Goal: Find specific page/section: Find specific page/section

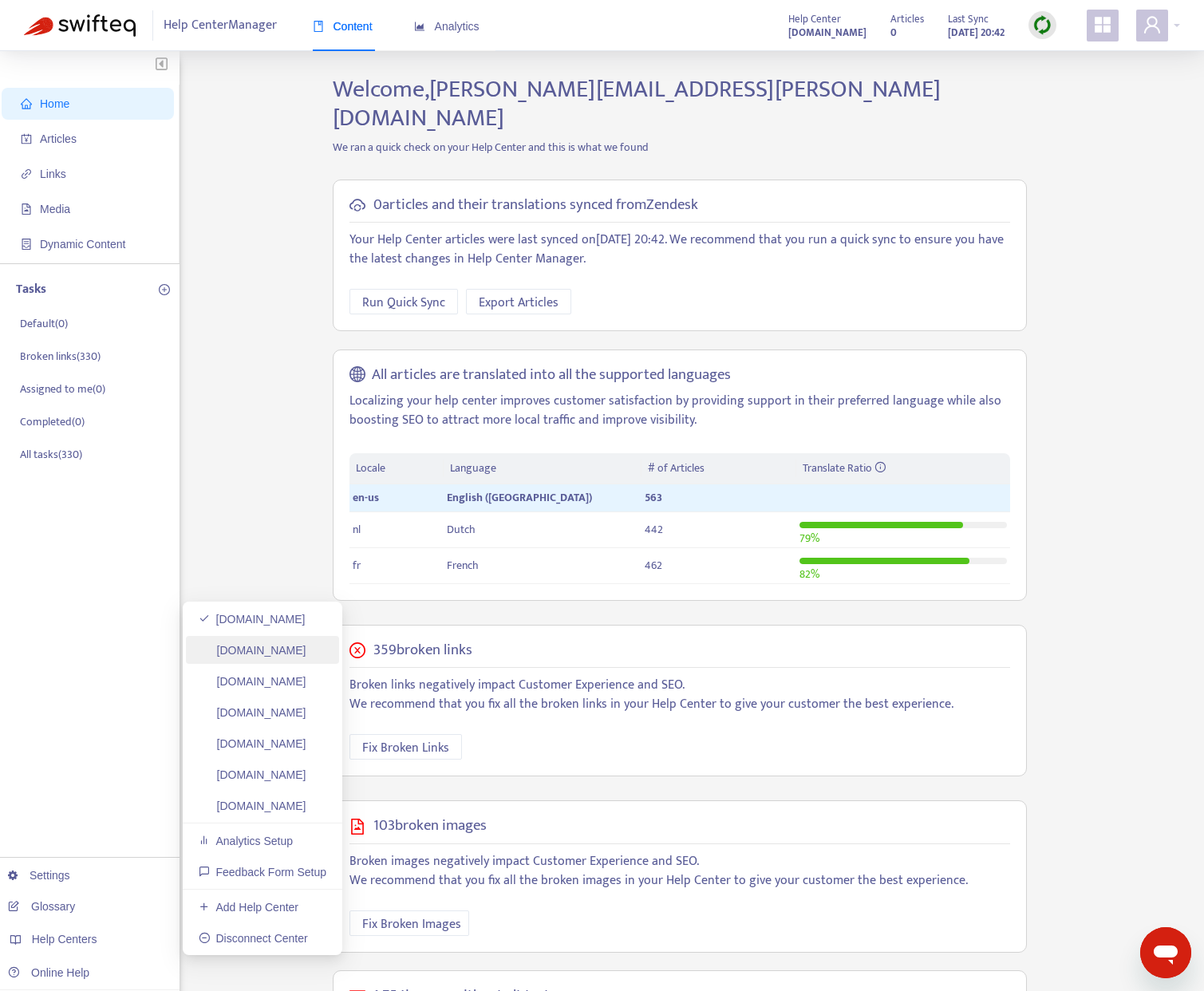
click at [258, 652] on link "[DOMAIN_NAME]" at bounding box center [253, 650] width 108 height 13
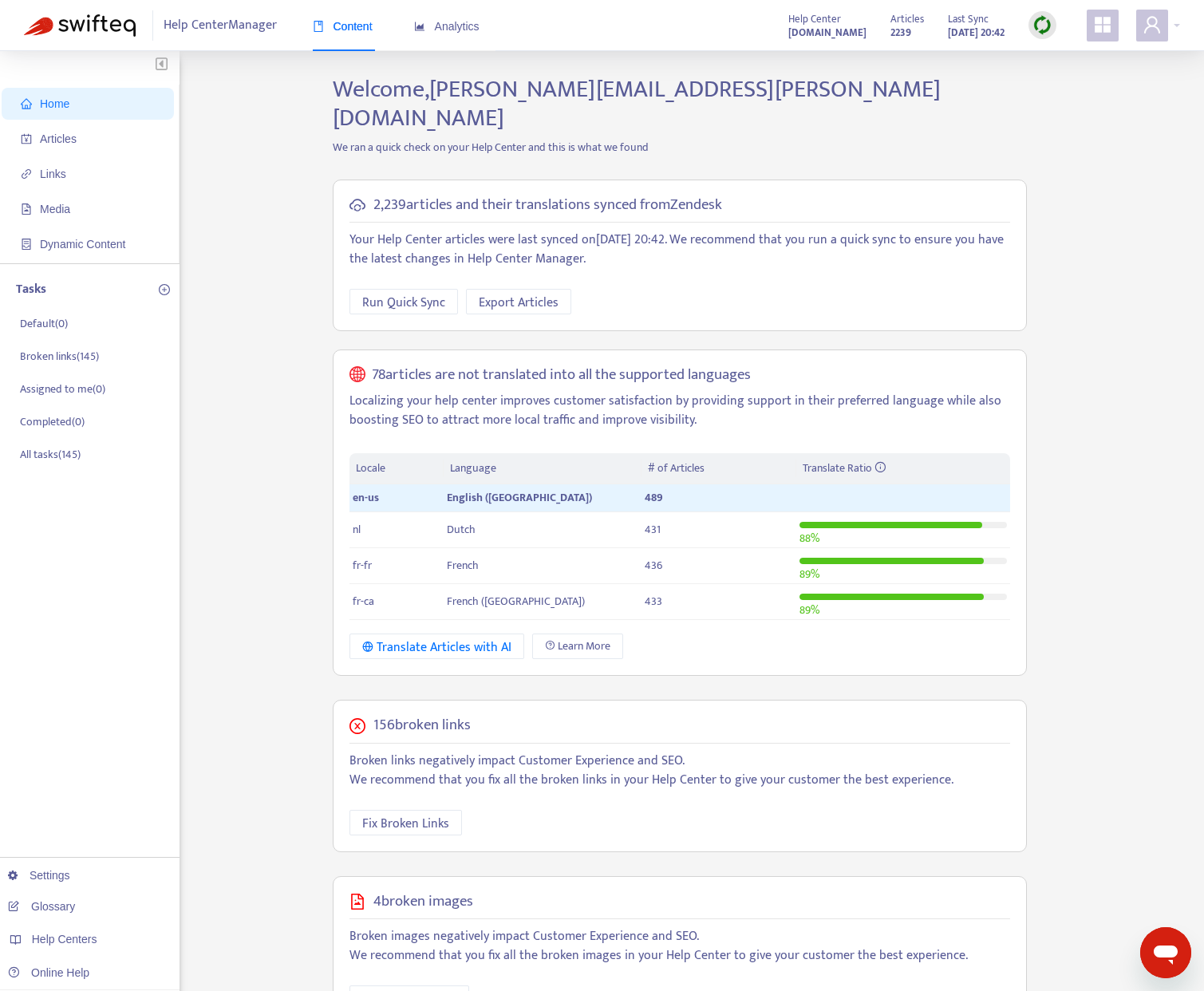
scroll to position [5, 0]
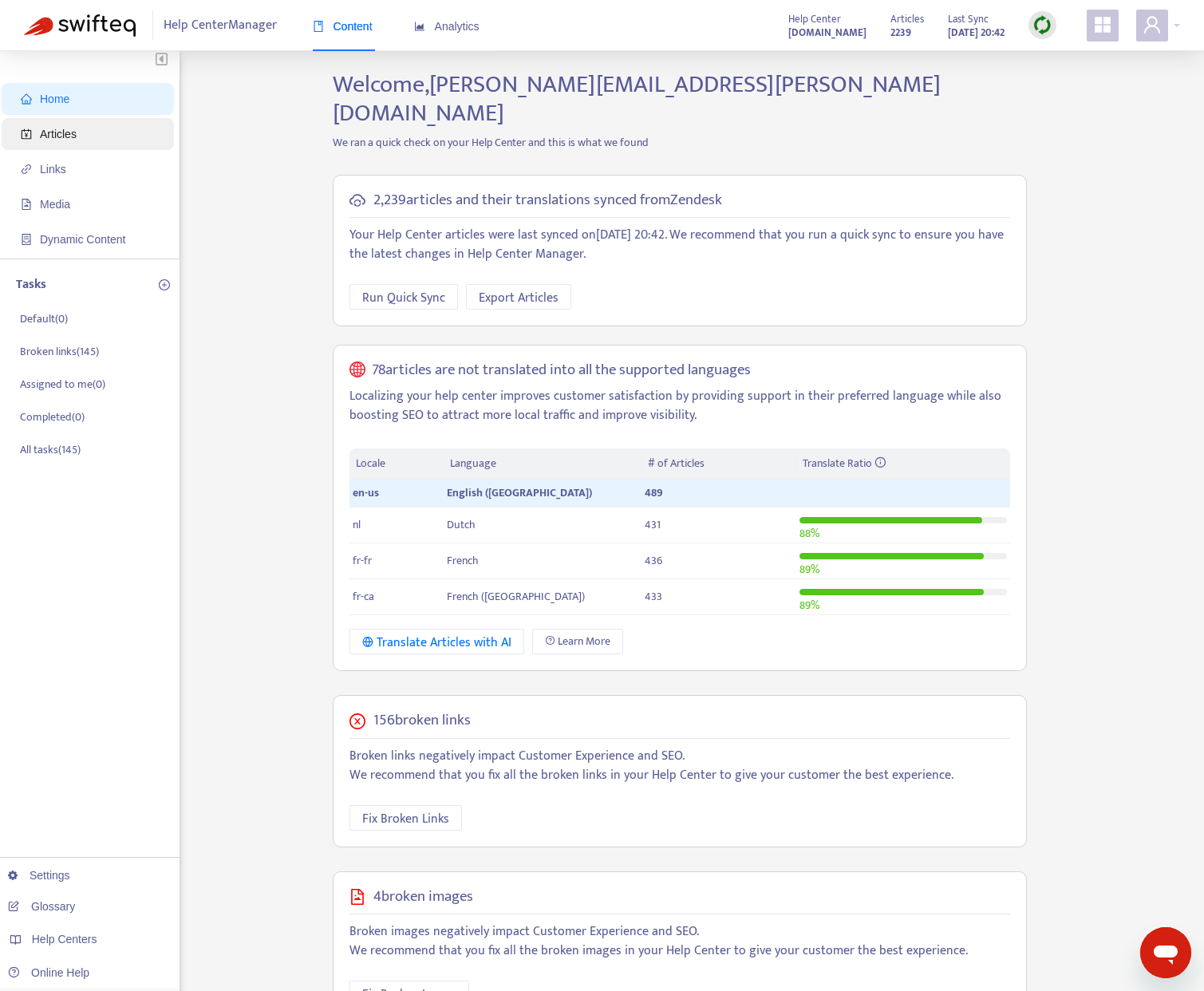
click at [108, 136] on span "Articles" at bounding box center [91, 134] width 140 height 32
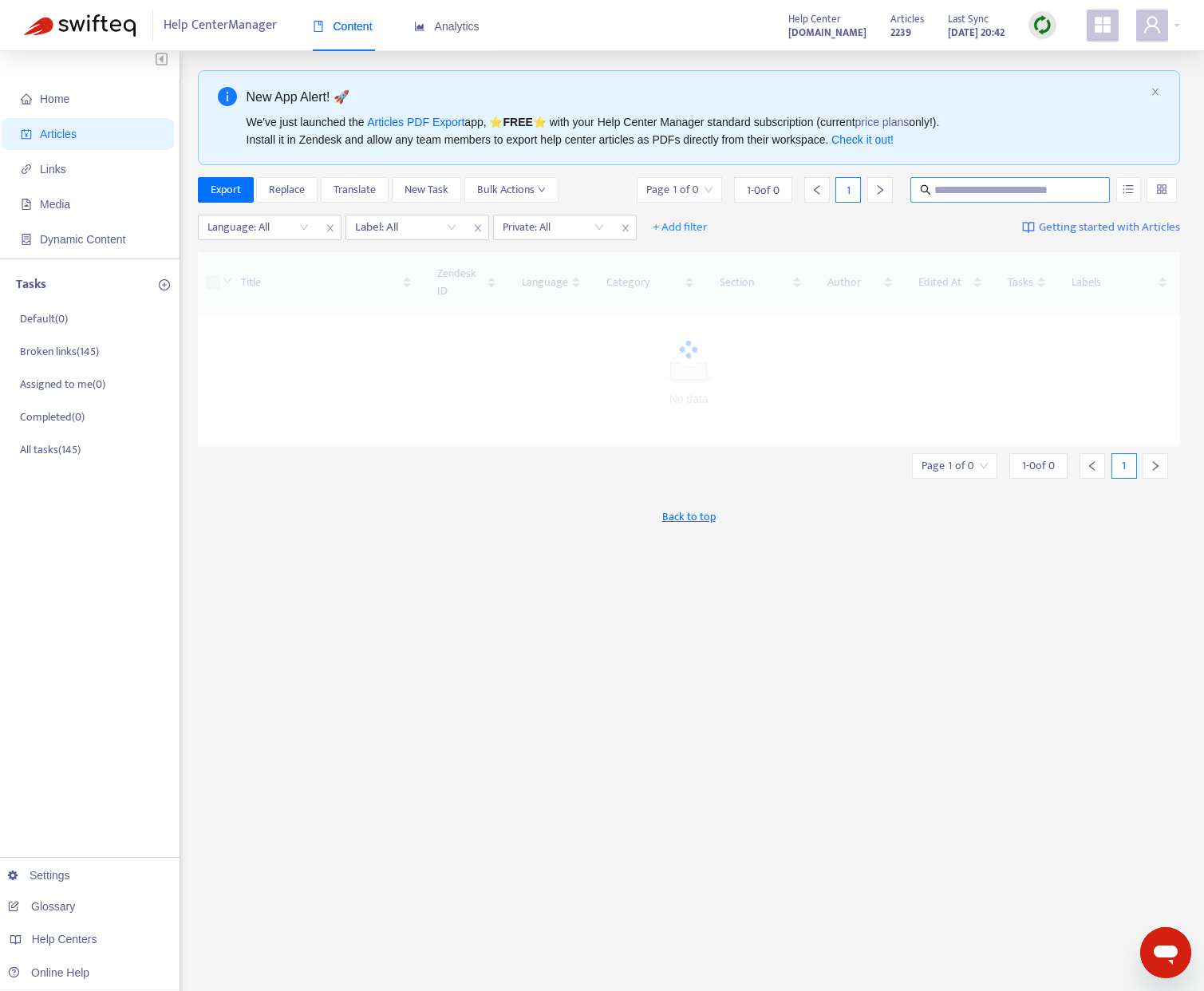
click at [989, 192] on input "text" at bounding box center [1011, 190] width 153 height 18
type input "*******"
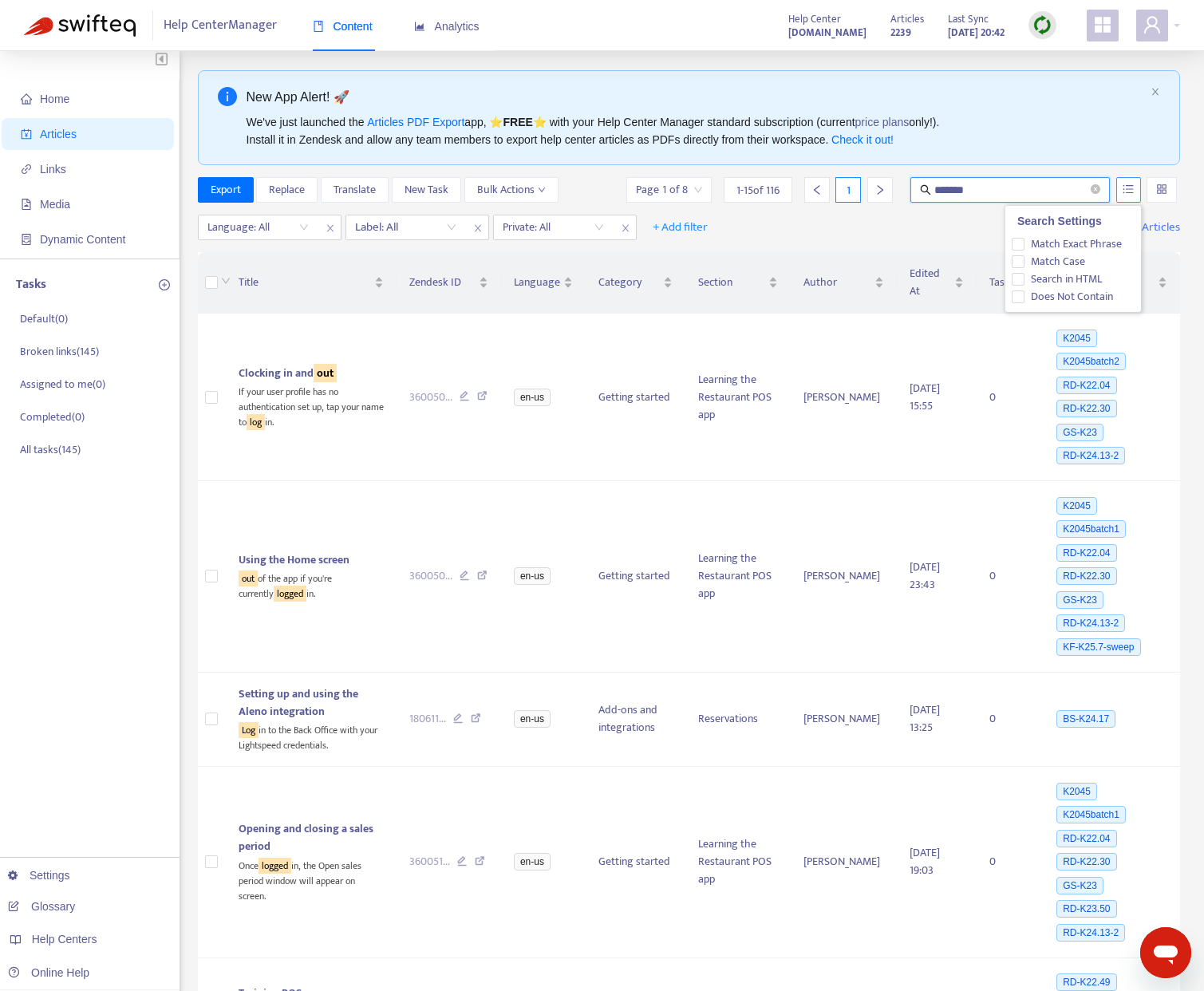
scroll to position [6, 0]
click at [1130, 199] on button "button" at bounding box center [1129, 189] width 25 height 26
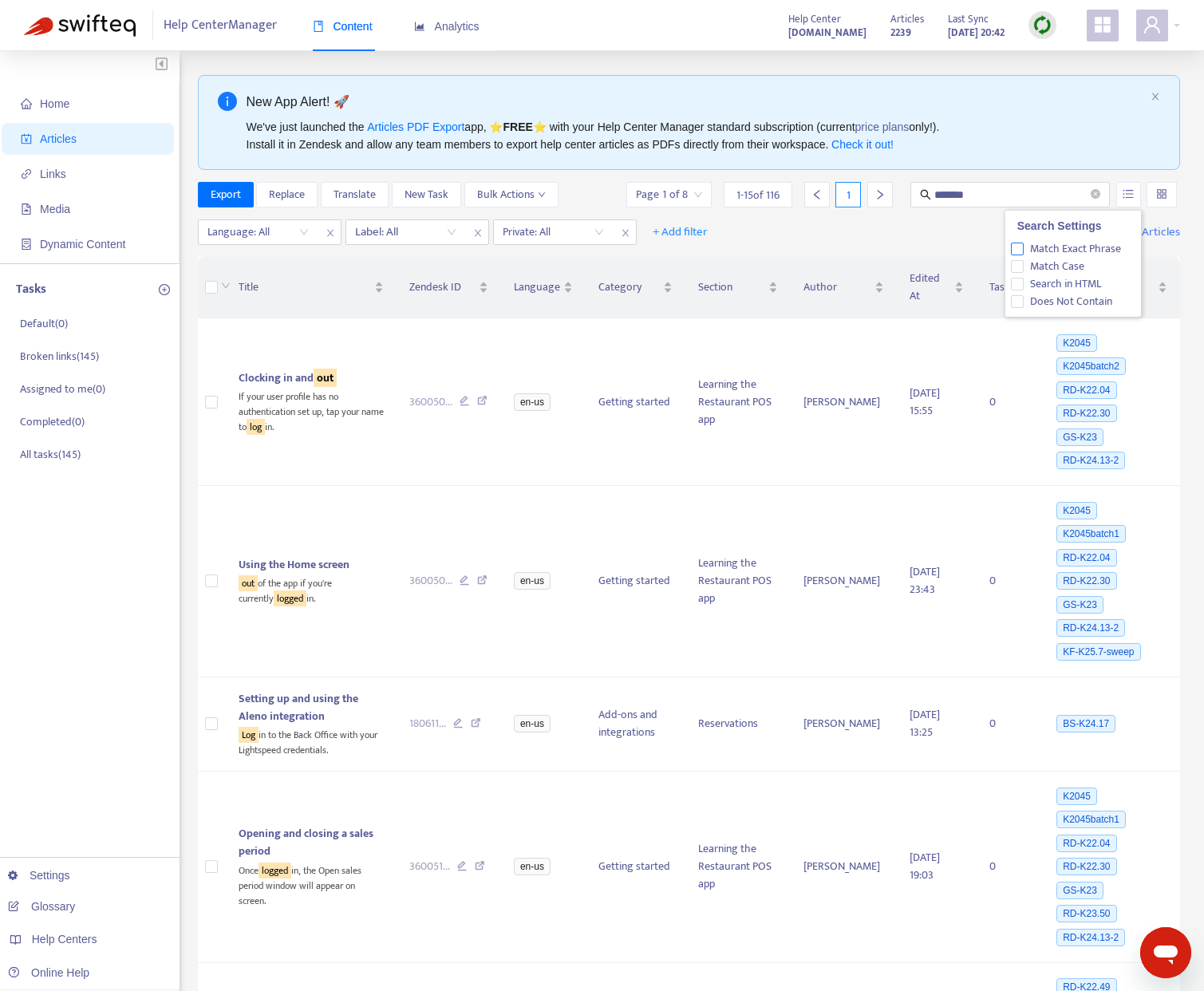
click at [1078, 250] on span "Match Exact Phrase" at bounding box center [1075, 249] width 104 height 18
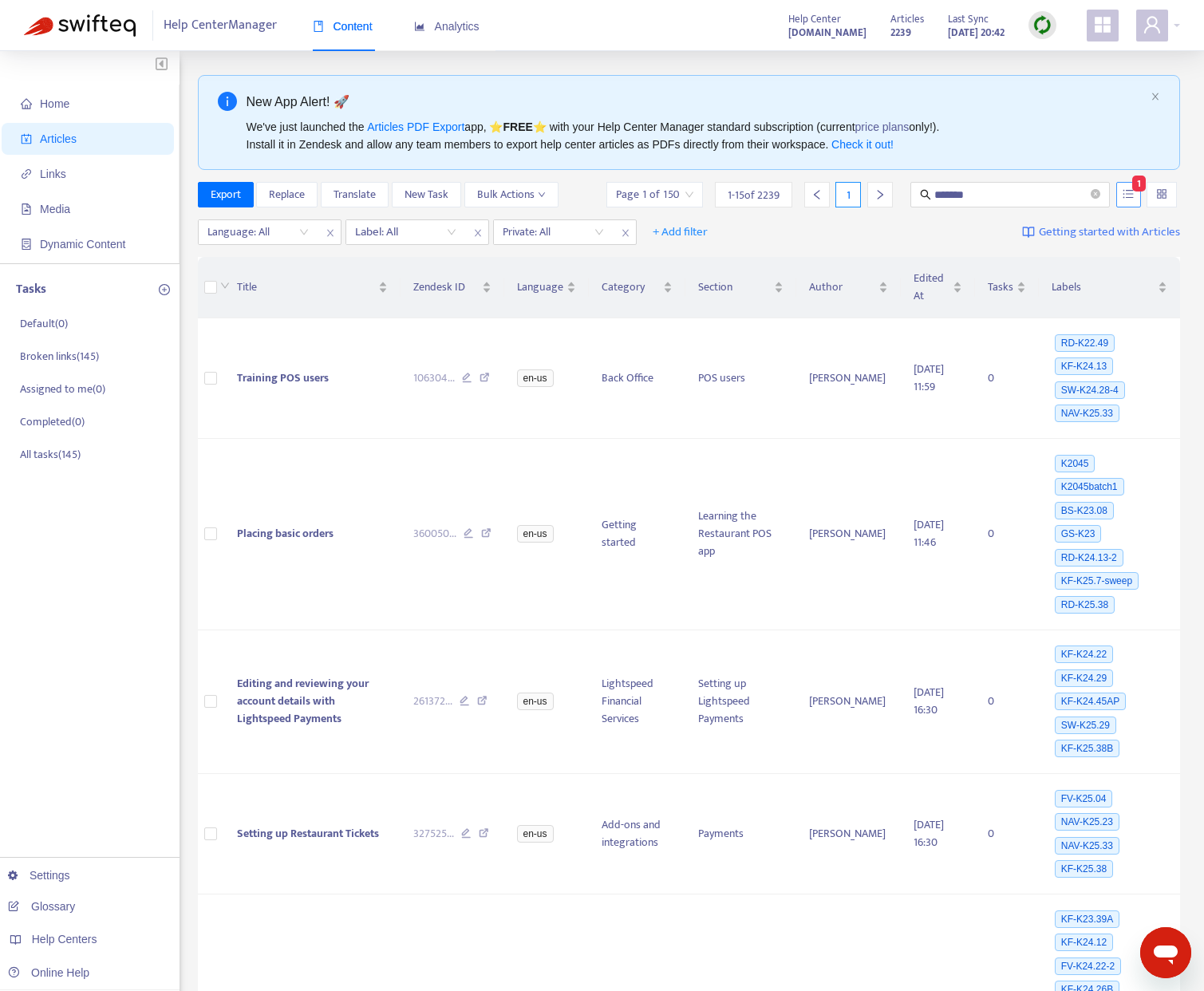
click at [1124, 198] on icon "unordered-list" at bounding box center [1129, 194] width 11 height 11
click at [1039, 193] on input "*******" at bounding box center [1011, 195] width 153 height 18
click at [1125, 205] on button "button" at bounding box center [1129, 195] width 25 height 26
click at [1072, 249] on span "Match Exact Phrase" at bounding box center [1075, 249] width 104 height 18
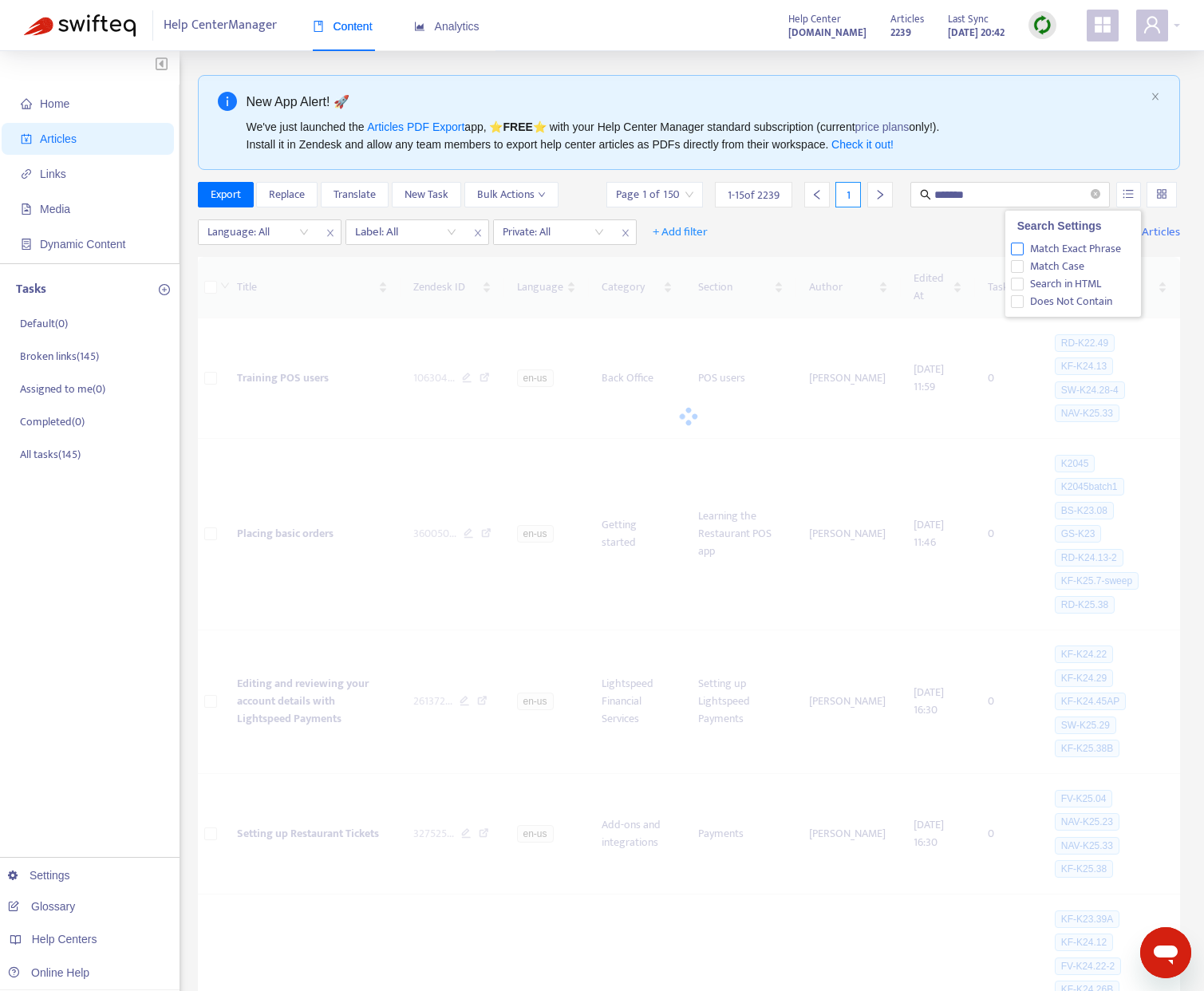
click at [1072, 249] on span "Match Exact Phrase" at bounding box center [1075, 249] width 104 height 18
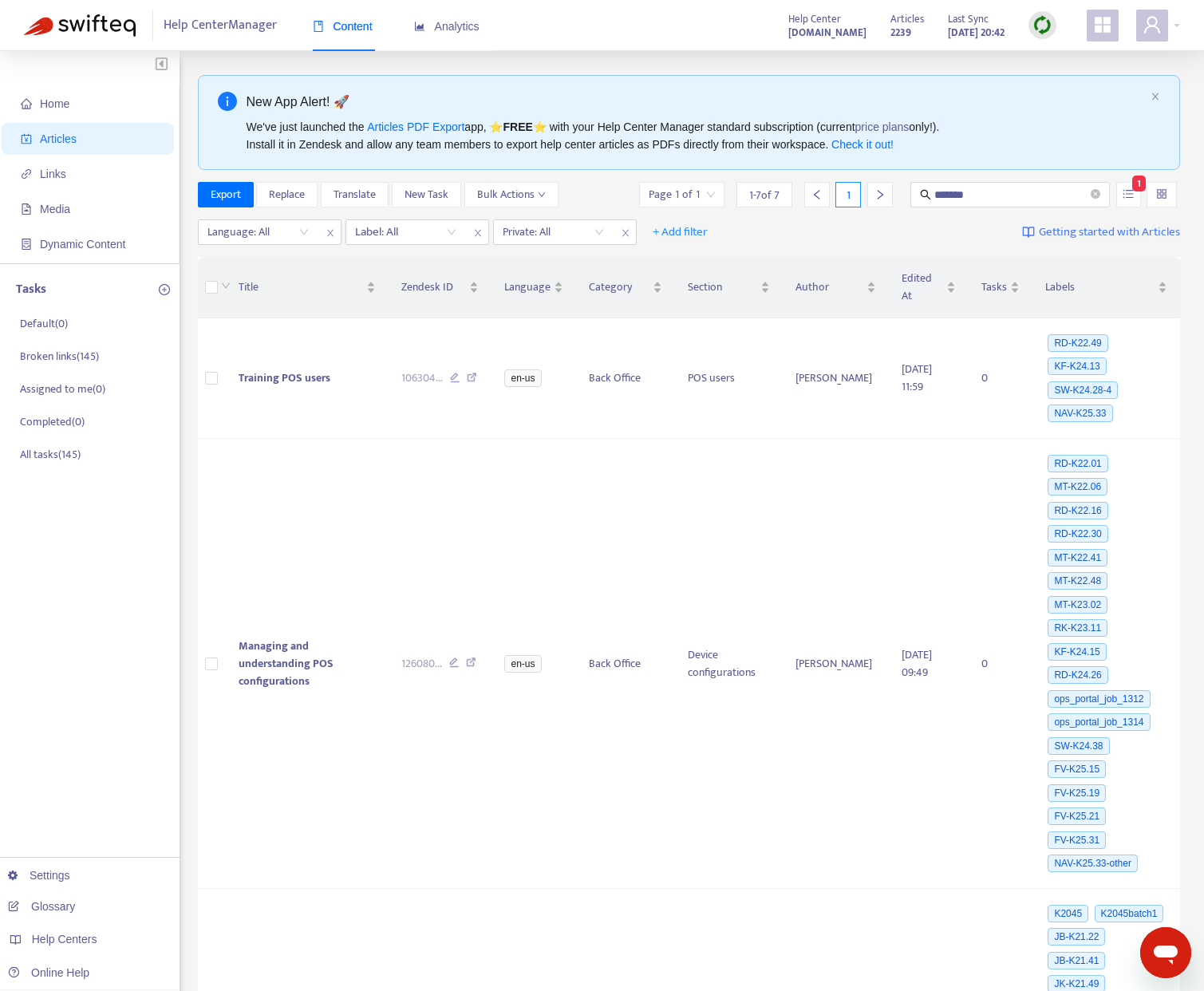
click at [873, 238] on div "Language: All Label: All Private: All + Add filter Getting started with Articles" at bounding box center [689, 232] width 983 height 38
click at [299, 229] on div "Language: All" at bounding box center [258, 232] width 119 height 24
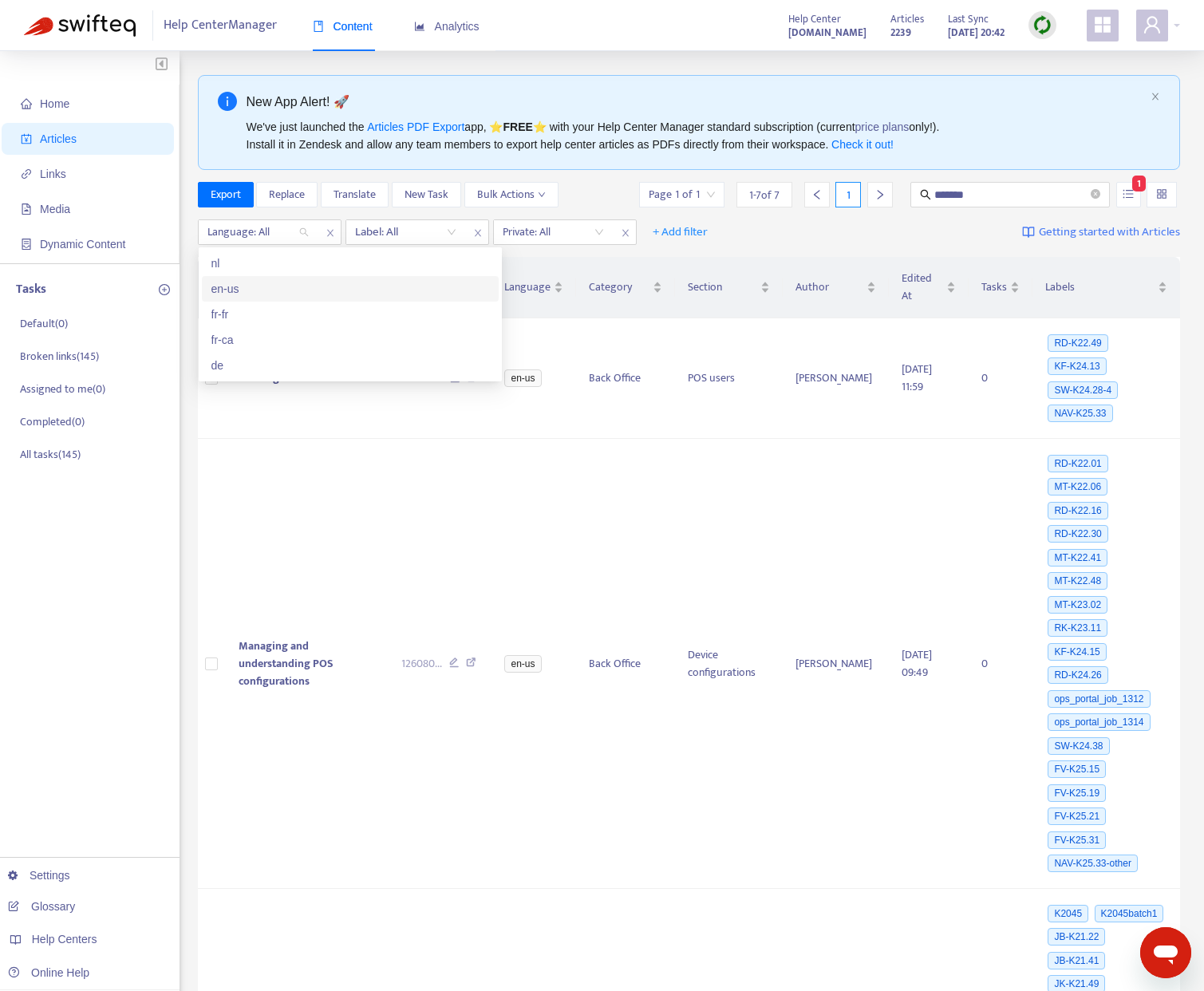
click at [253, 292] on div "en-us" at bounding box center [350, 289] width 278 height 18
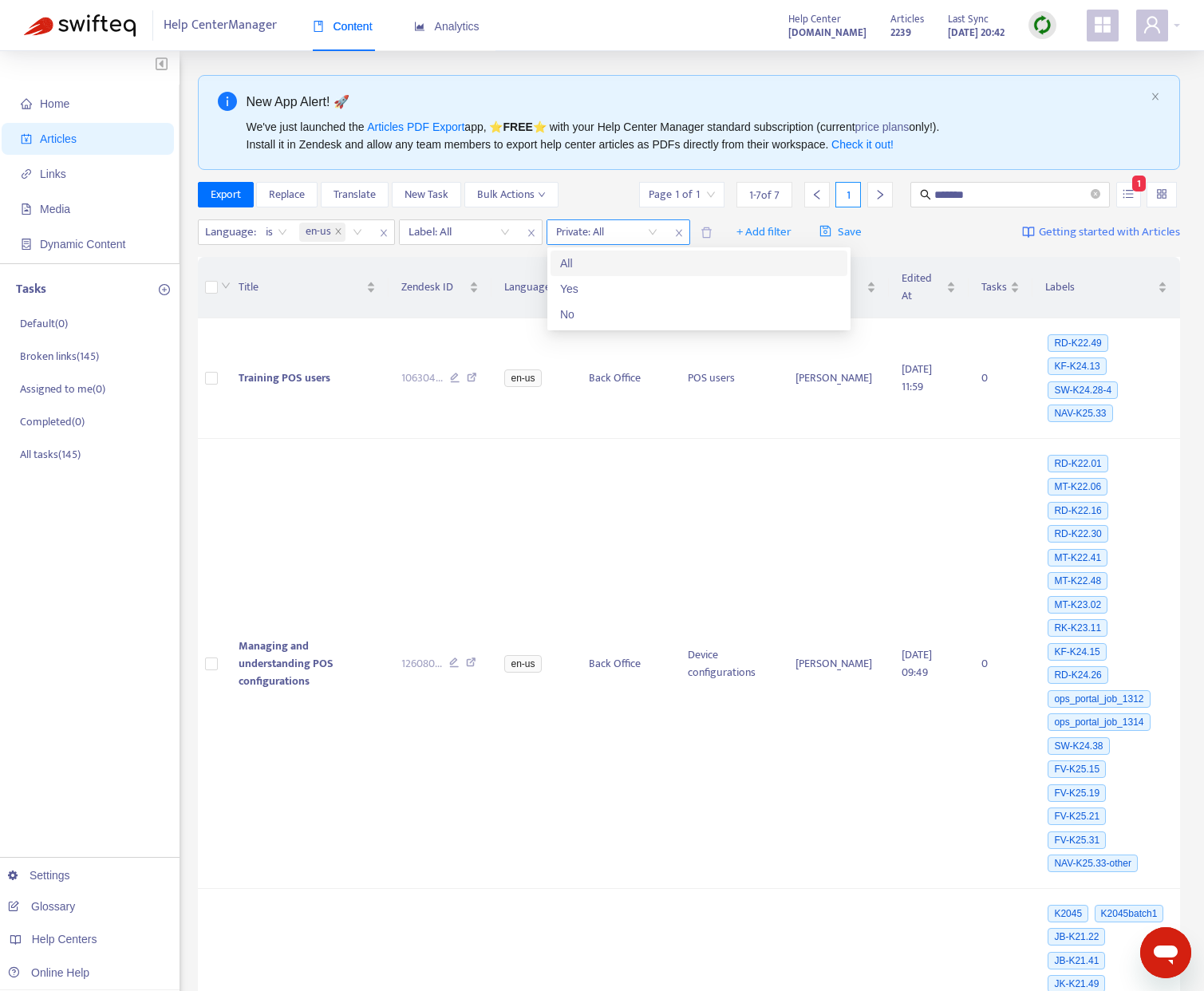
click at [630, 225] on input "search" at bounding box center [607, 232] width 101 height 24
click at [584, 307] on div "No" at bounding box center [699, 315] width 278 height 18
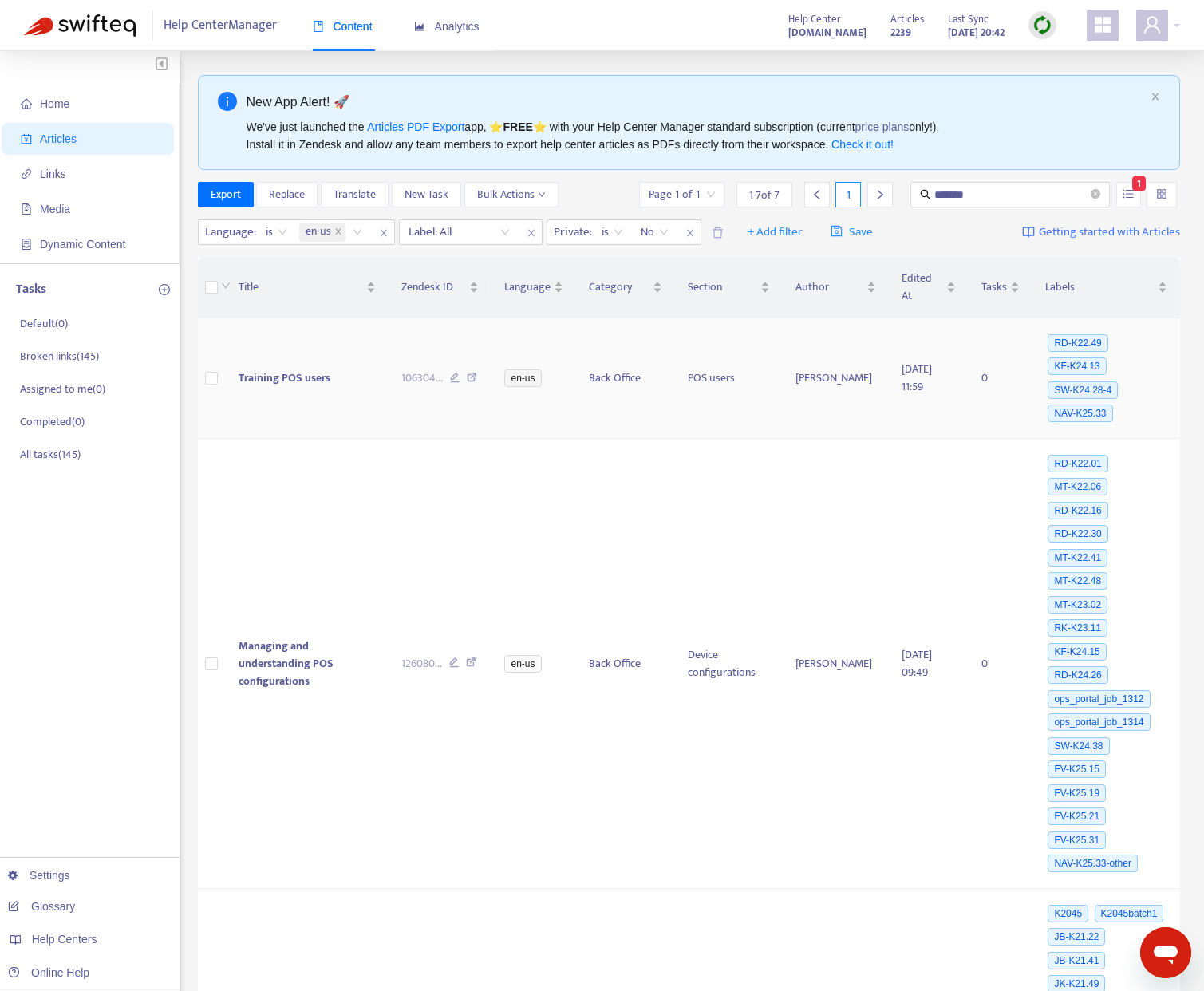
scroll to position [966, 0]
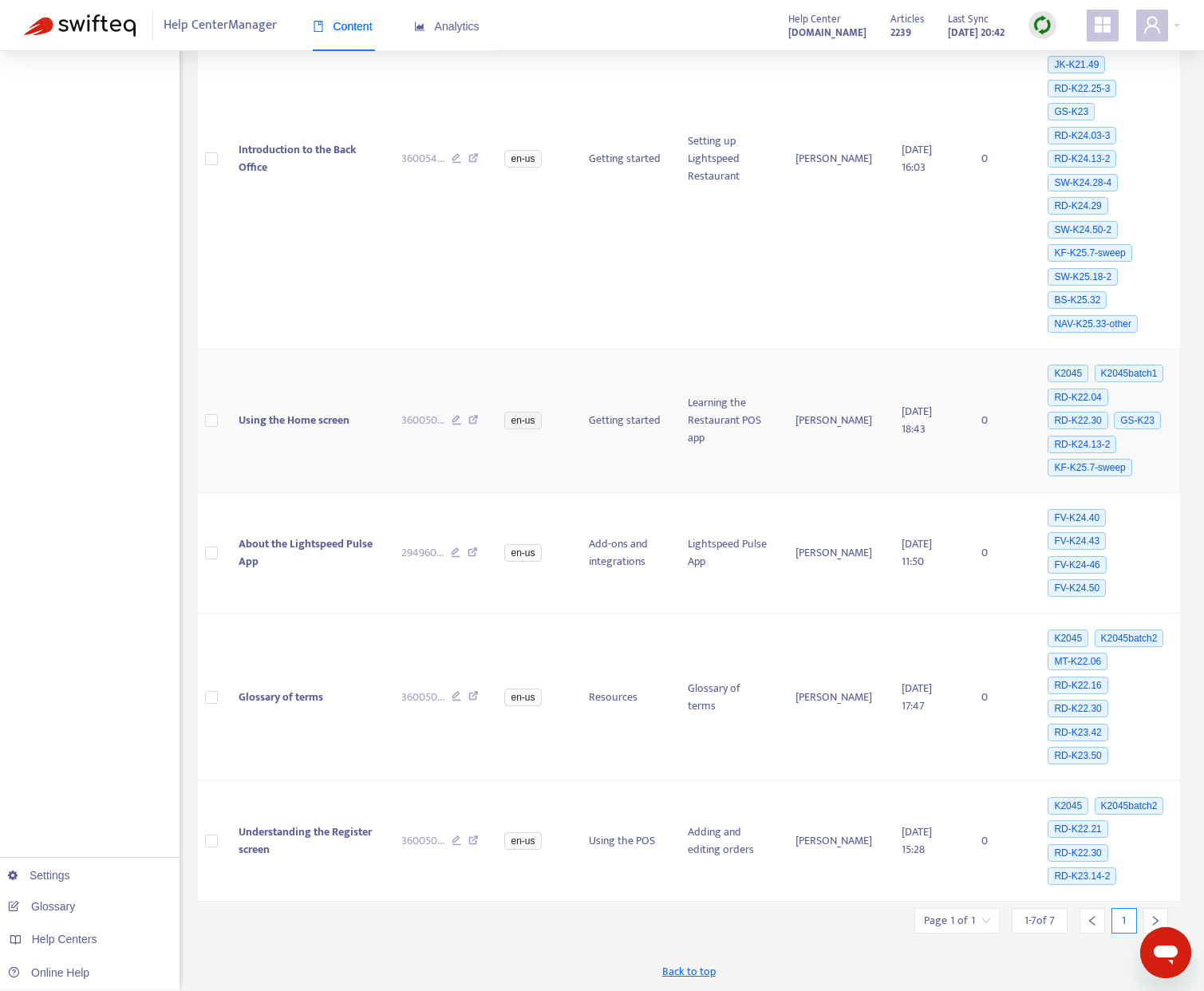
click at [271, 411] on span "Using the Home screen" at bounding box center [294, 420] width 111 height 18
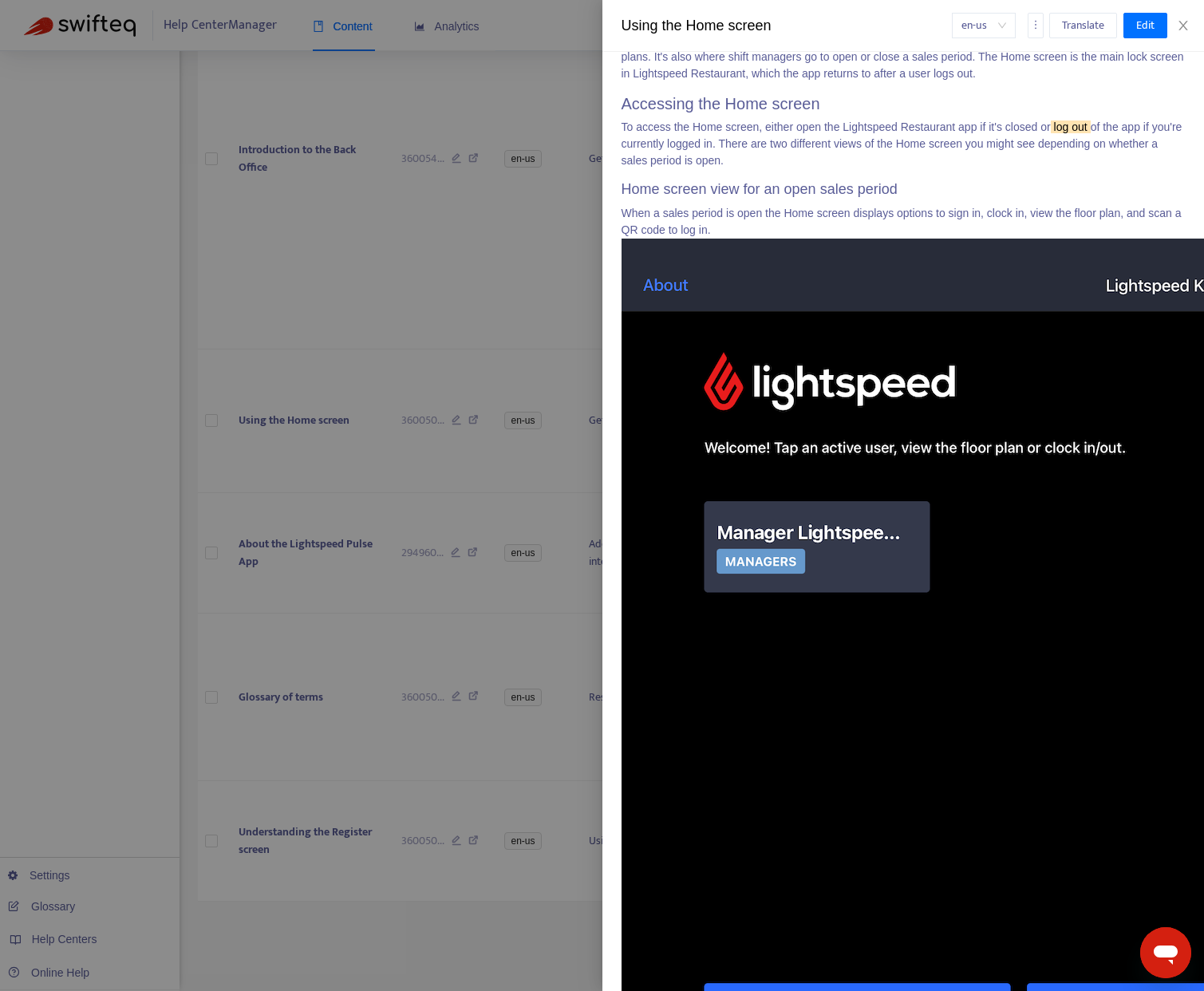
scroll to position [0, 0]
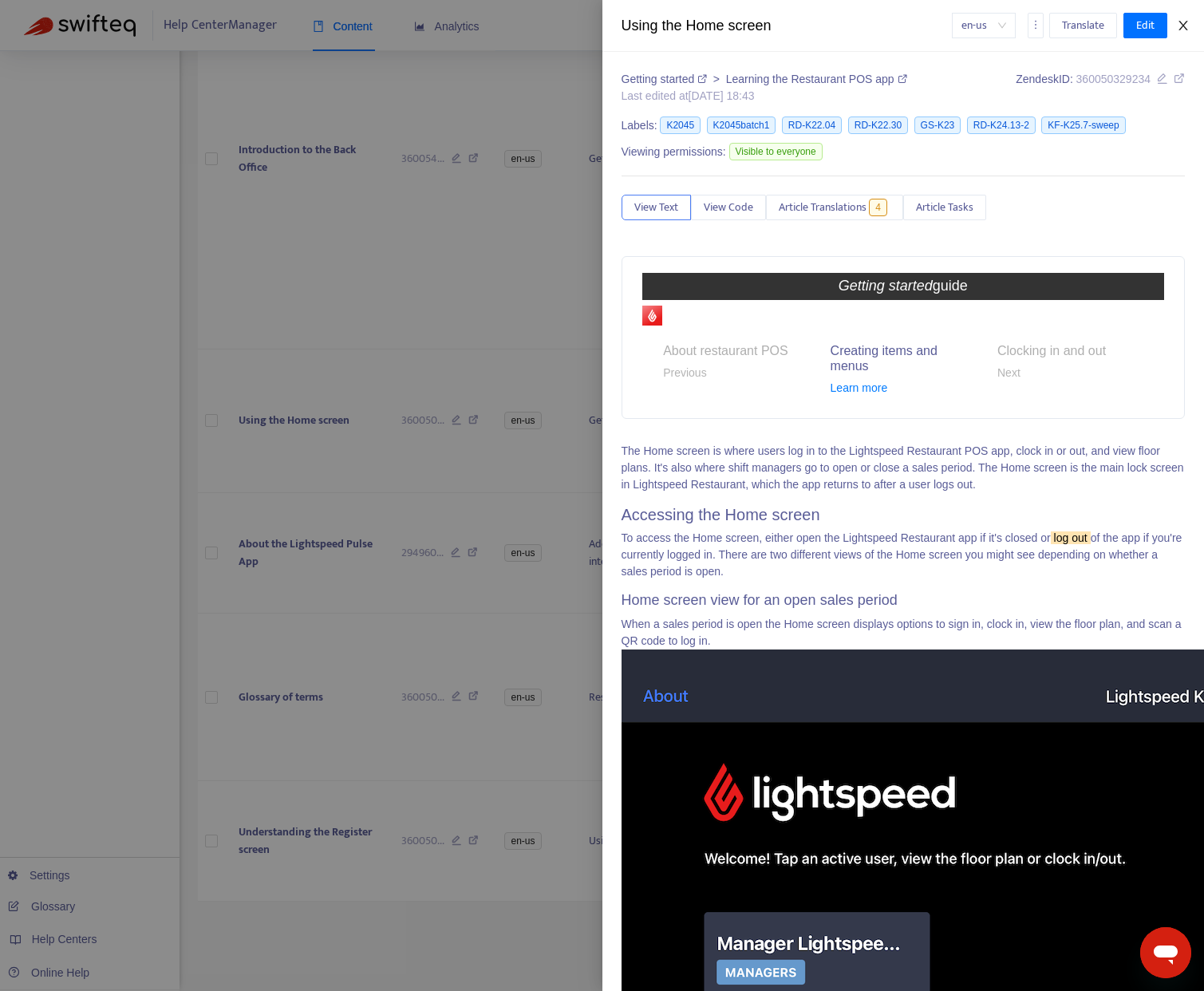
click at [1185, 26] on icon "close" at bounding box center [1183, 26] width 13 height 13
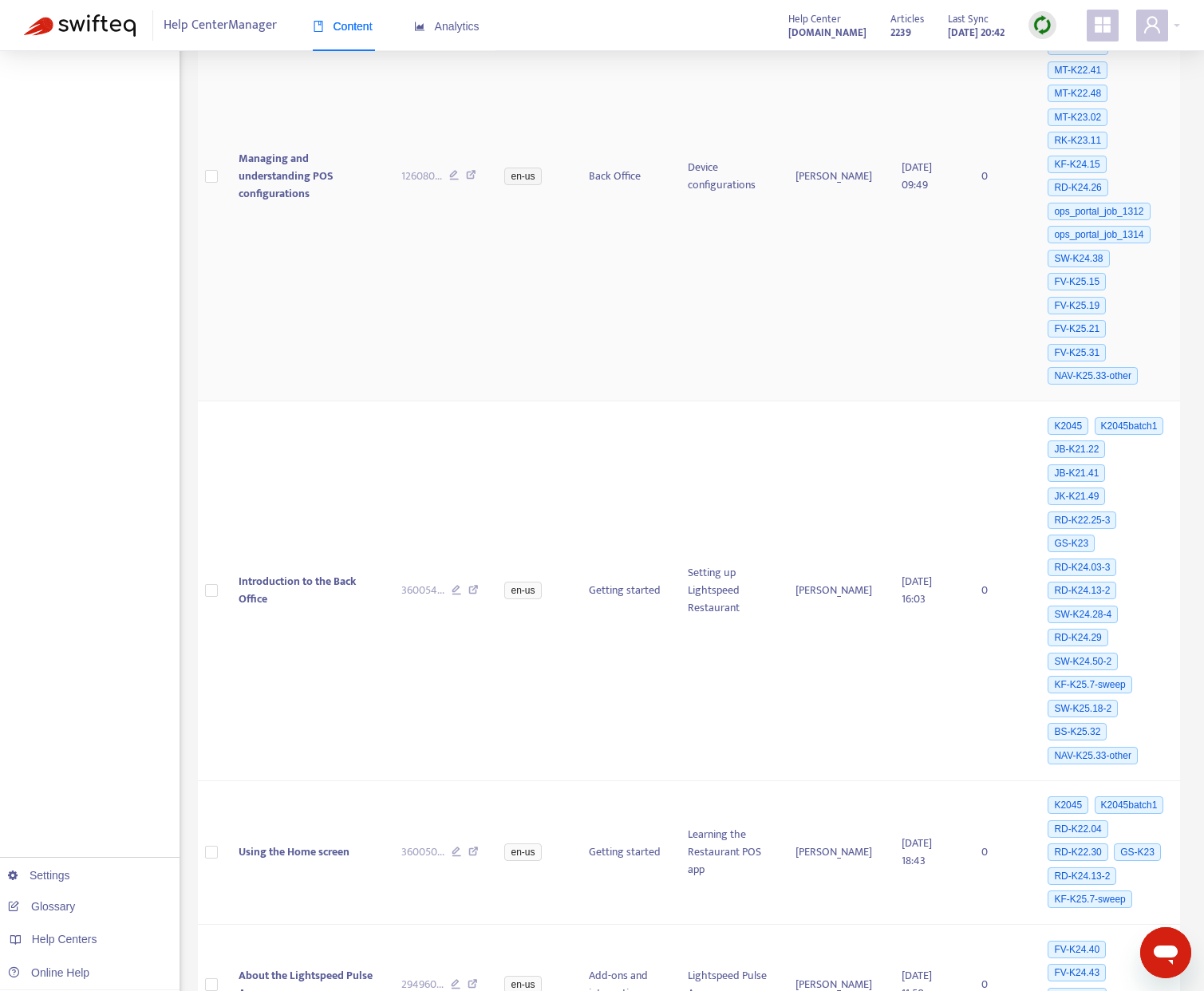
scroll to position [966, 0]
